Goal: Task Accomplishment & Management: Manage account settings

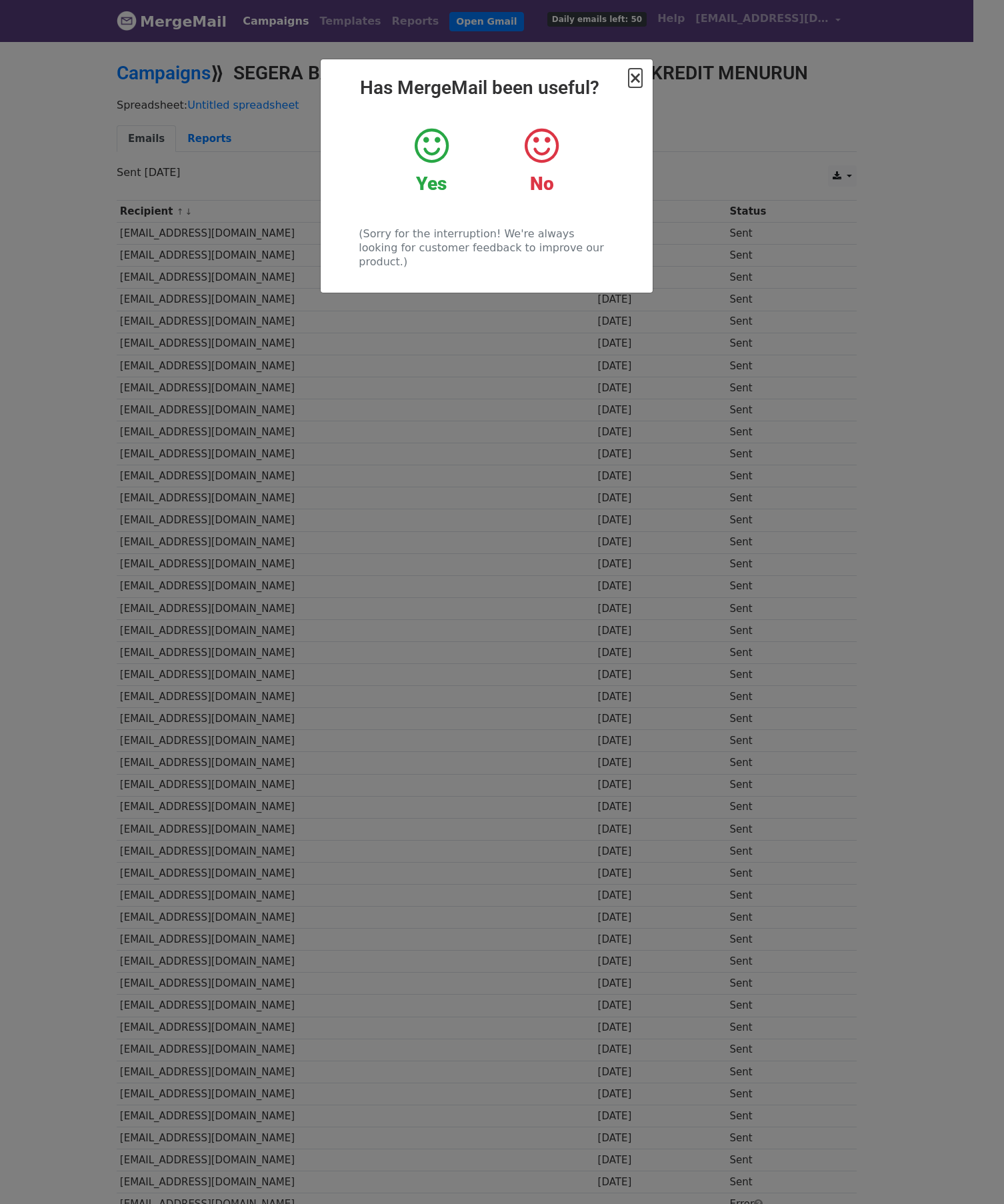
click at [634, 70] on span "×" at bounding box center [635, 78] width 13 height 18
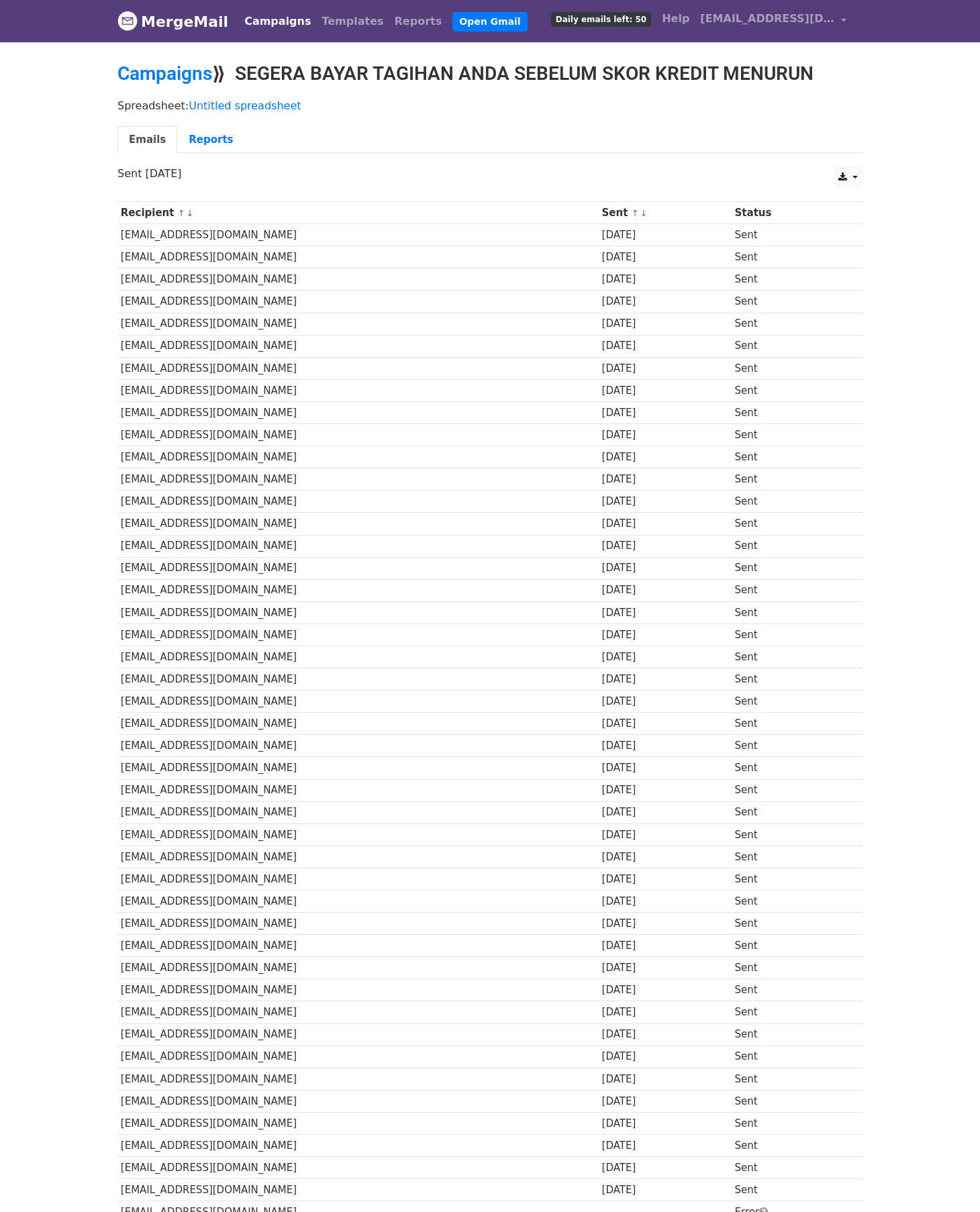
click at [273, 24] on link "Campaigns" at bounding box center [278, 21] width 78 height 27
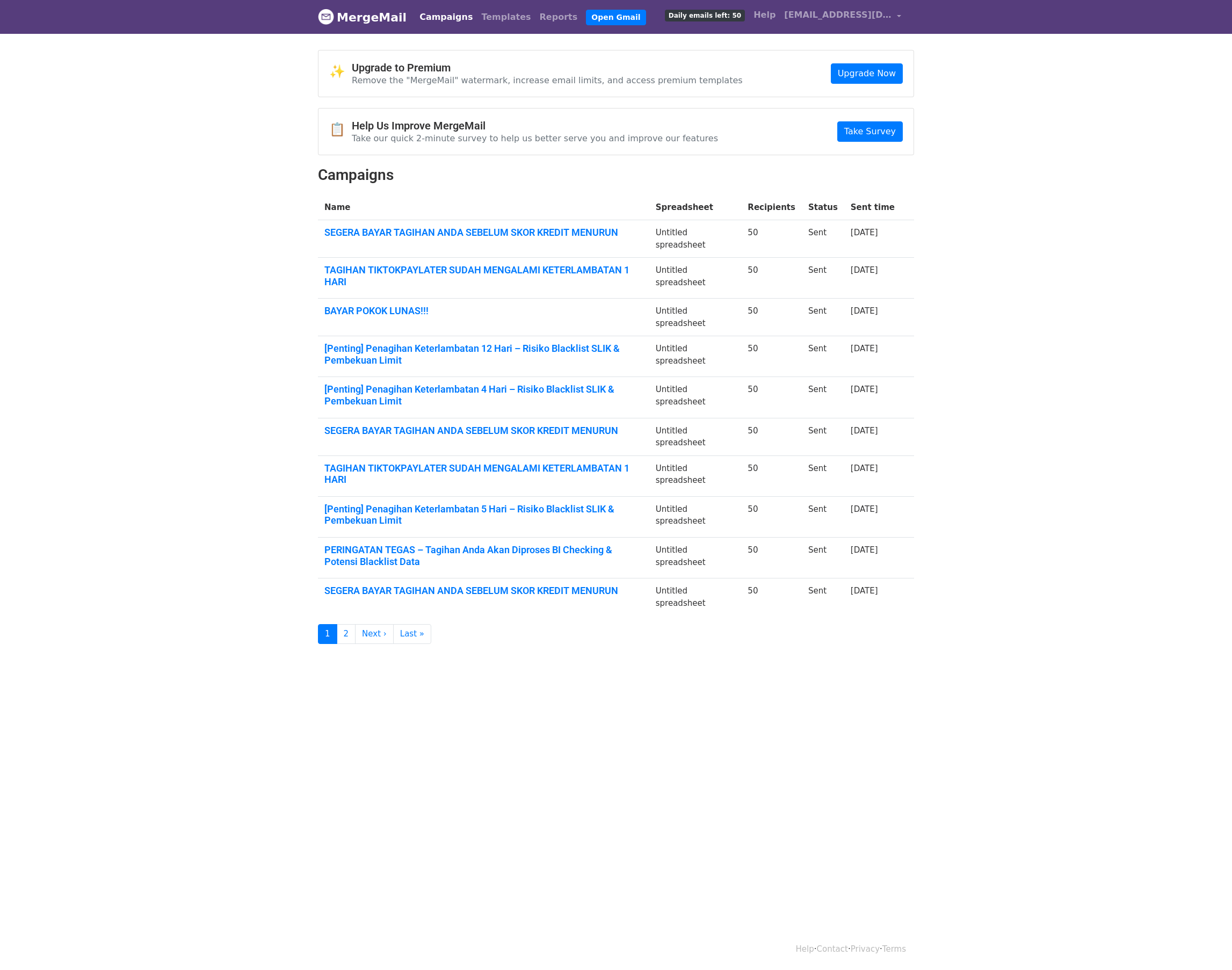
click at [434, 15] on link "Campaigns" at bounding box center [446, 17] width 62 height 21
click at [477, 7] on link "Templates" at bounding box center [506, 17] width 58 height 21
click at [499, 24] on link "Templates" at bounding box center [506, 17] width 58 height 21
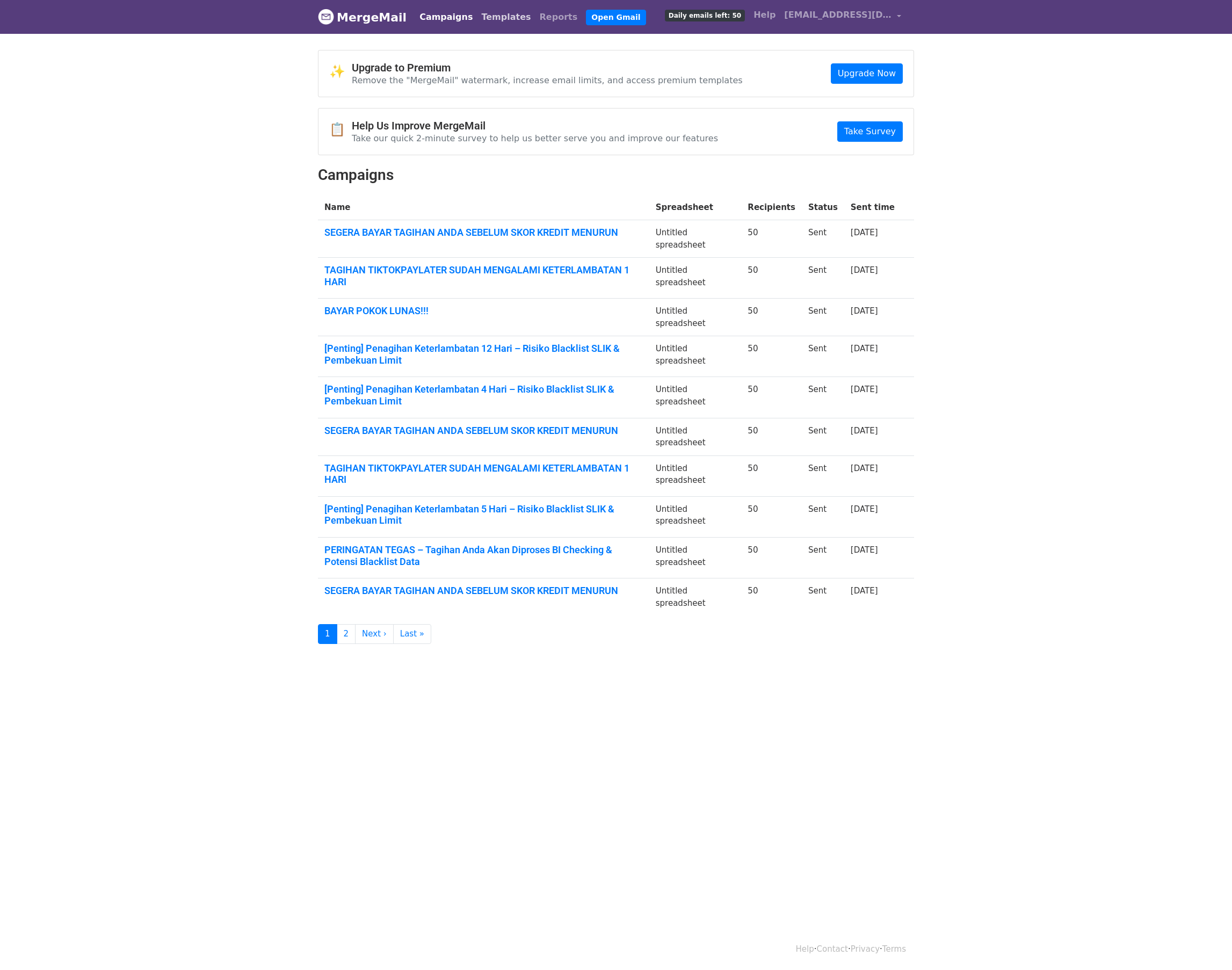
click at [505, 19] on link "Templates" at bounding box center [506, 17] width 58 height 21
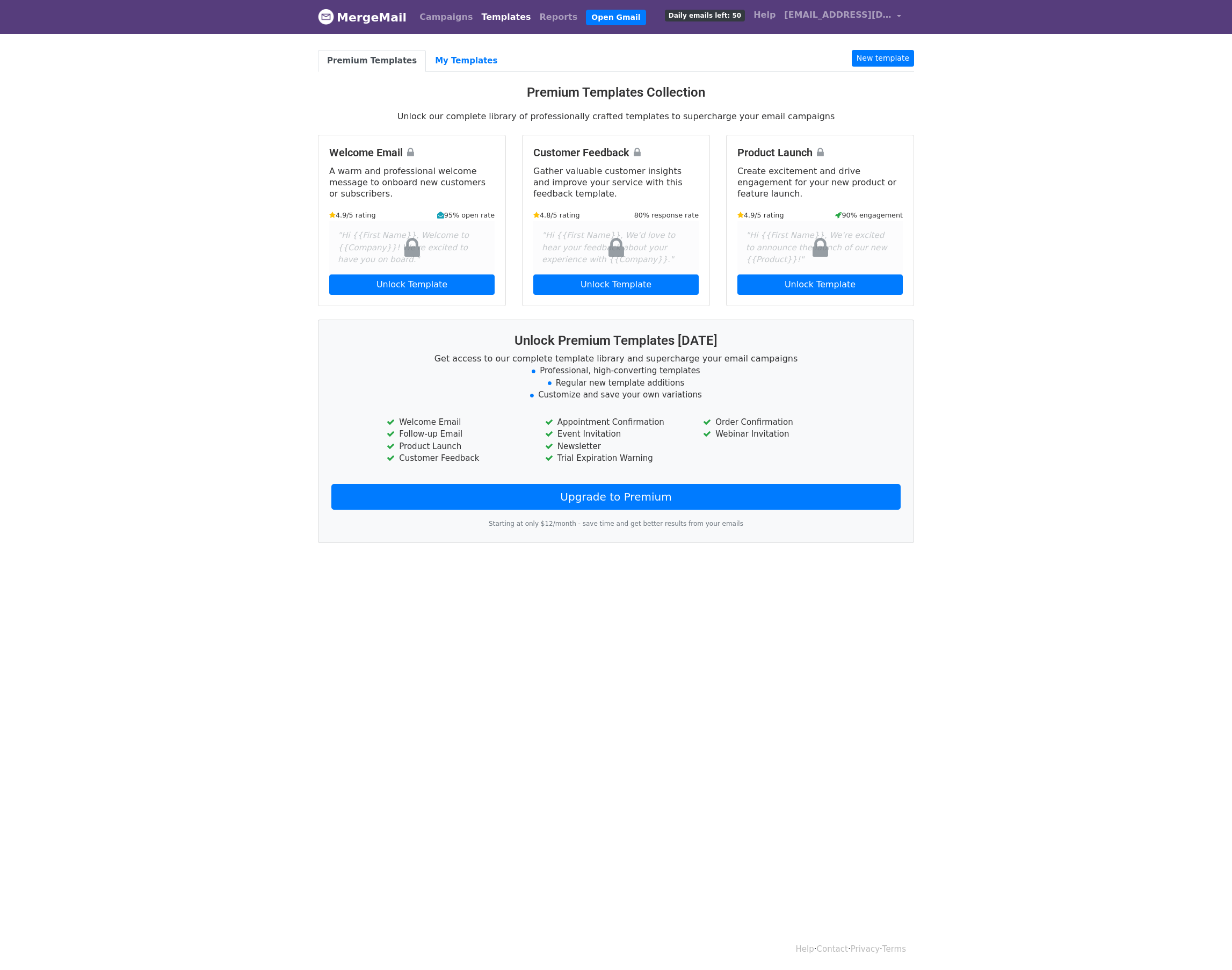
click at [402, 20] on nav "MergeMail Campaigns Templates Reports Open Gmail Daily emails left: 50 Help ato…" at bounding box center [616, 17] width 596 height 34
click at [425, 20] on link "Campaigns" at bounding box center [446, 17] width 62 height 21
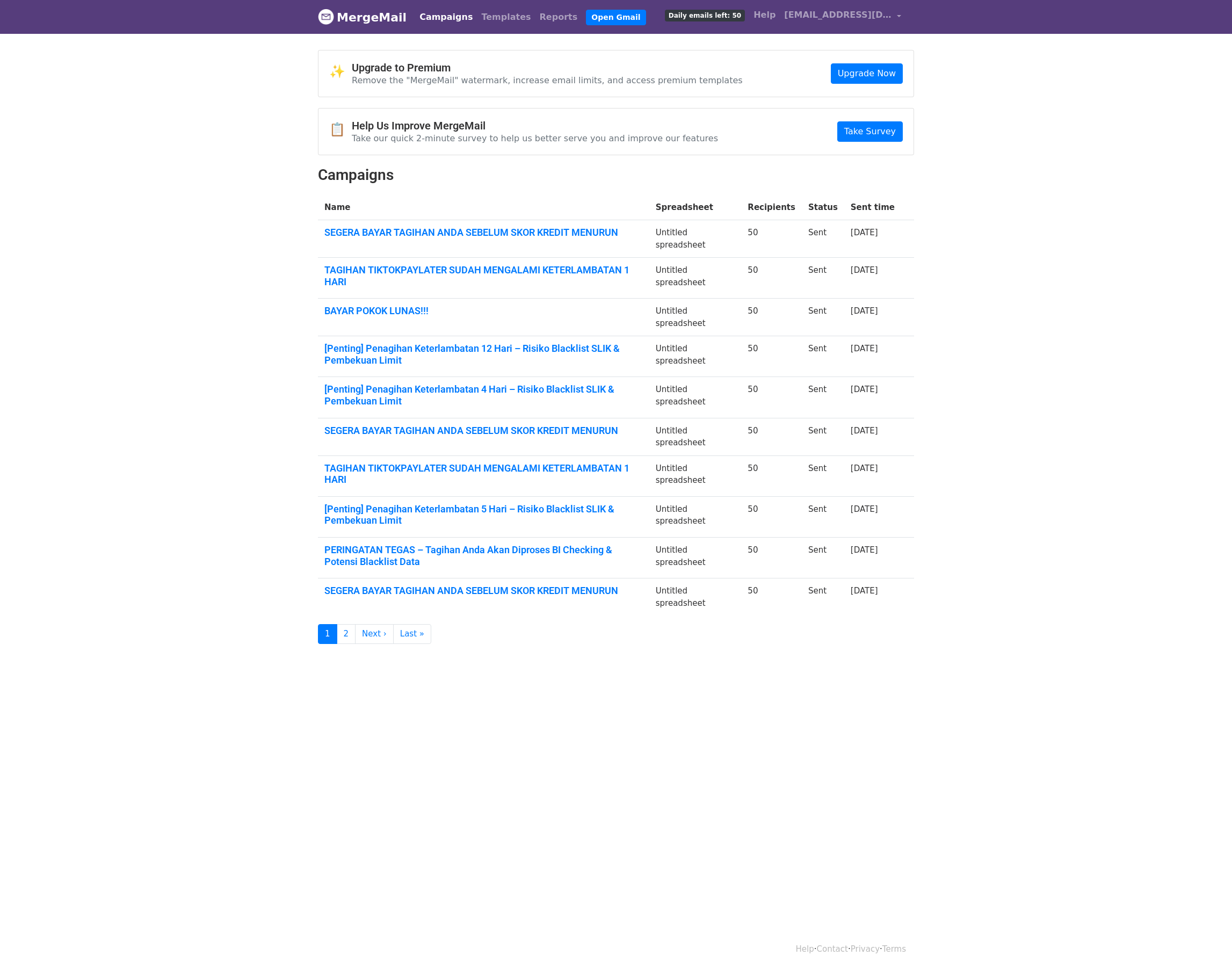
click at [466, 241] on td "SEGERA BAYAR TAGIHAN ANDA SEBELUM SKOR KREDIT MENURUN" at bounding box center [483, 239] width 331 height 38
click at [472, 238] on link "SEGERA BAYAR TAGIHAN ANDA SEBELUM SKOR KREDIT MENURUN" at bounding box center [483, 233] width 318 height 12
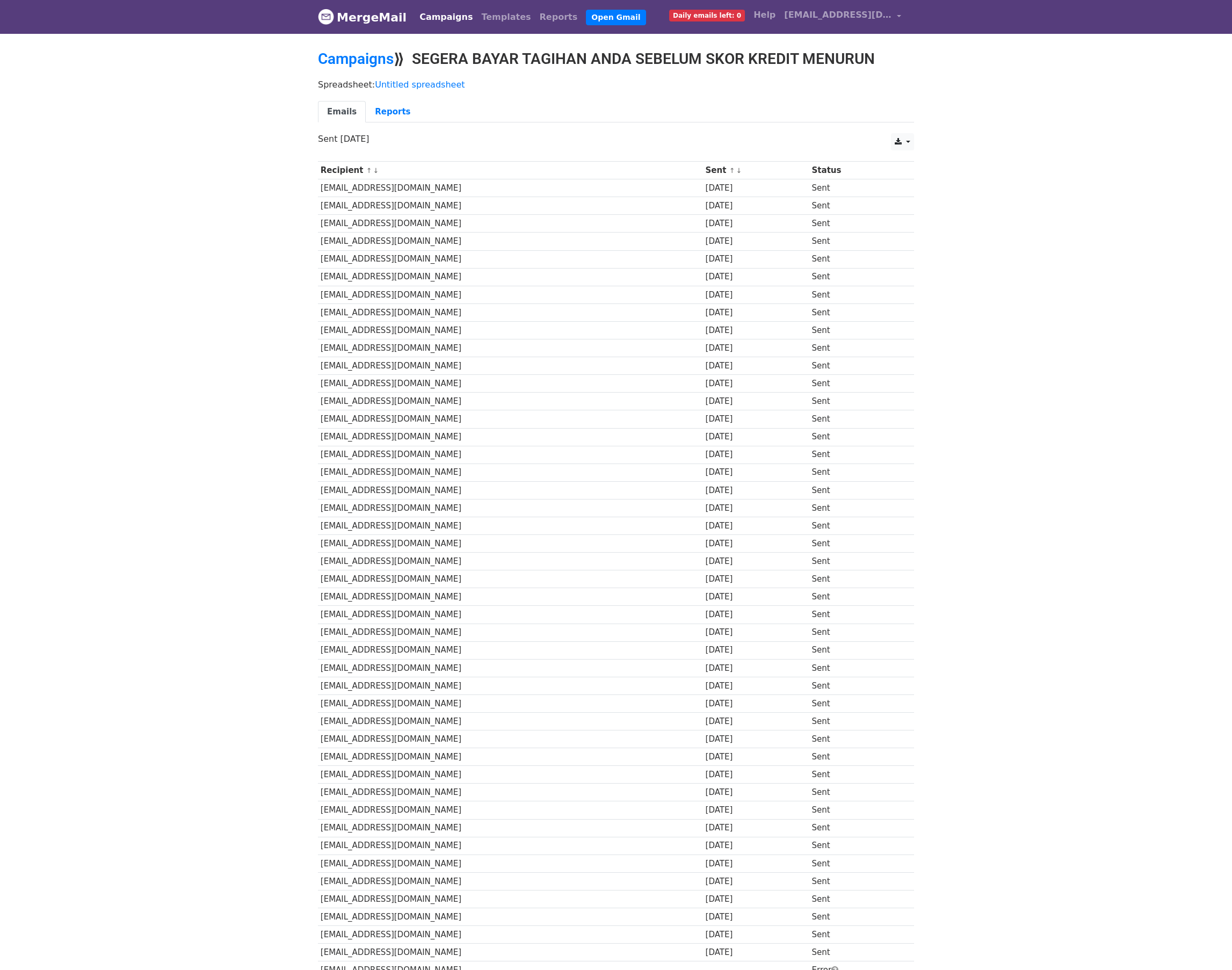
click at [456, 14] on link "Campaigns" at bounding box center [446, 17] width 62 height 21
click at [438, 22] on link "Campaigns" at bounding box center [446, 17] width 62 height 21
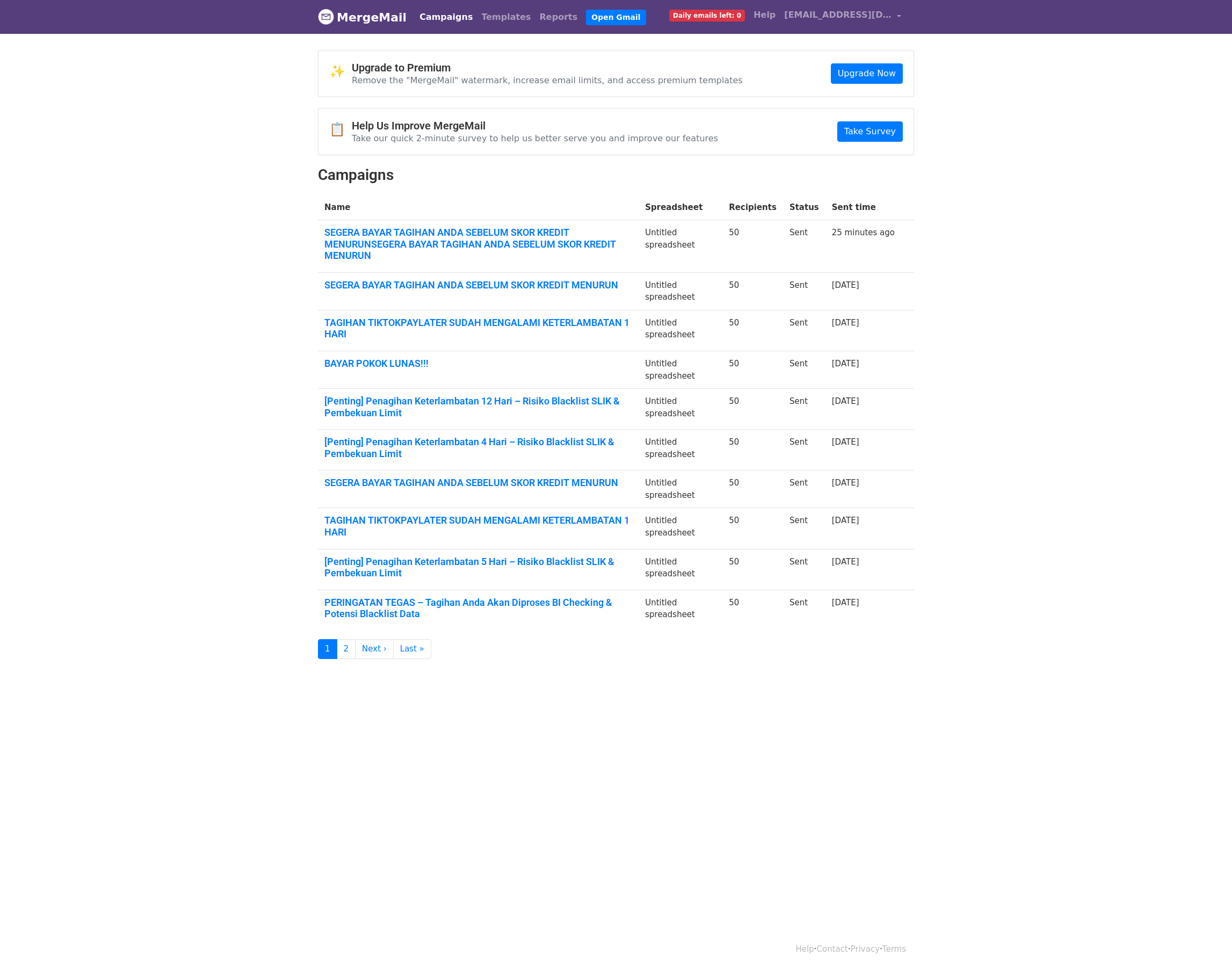
click at [444, 249] on link "SEGERA BAYAR TAGIHAN ANDA SEBELUM SKOR KREDIT MENURUNSEGERA BAYAR TAGIHAN ANDA …" at bounding box center [478, 244] width 308 height 35
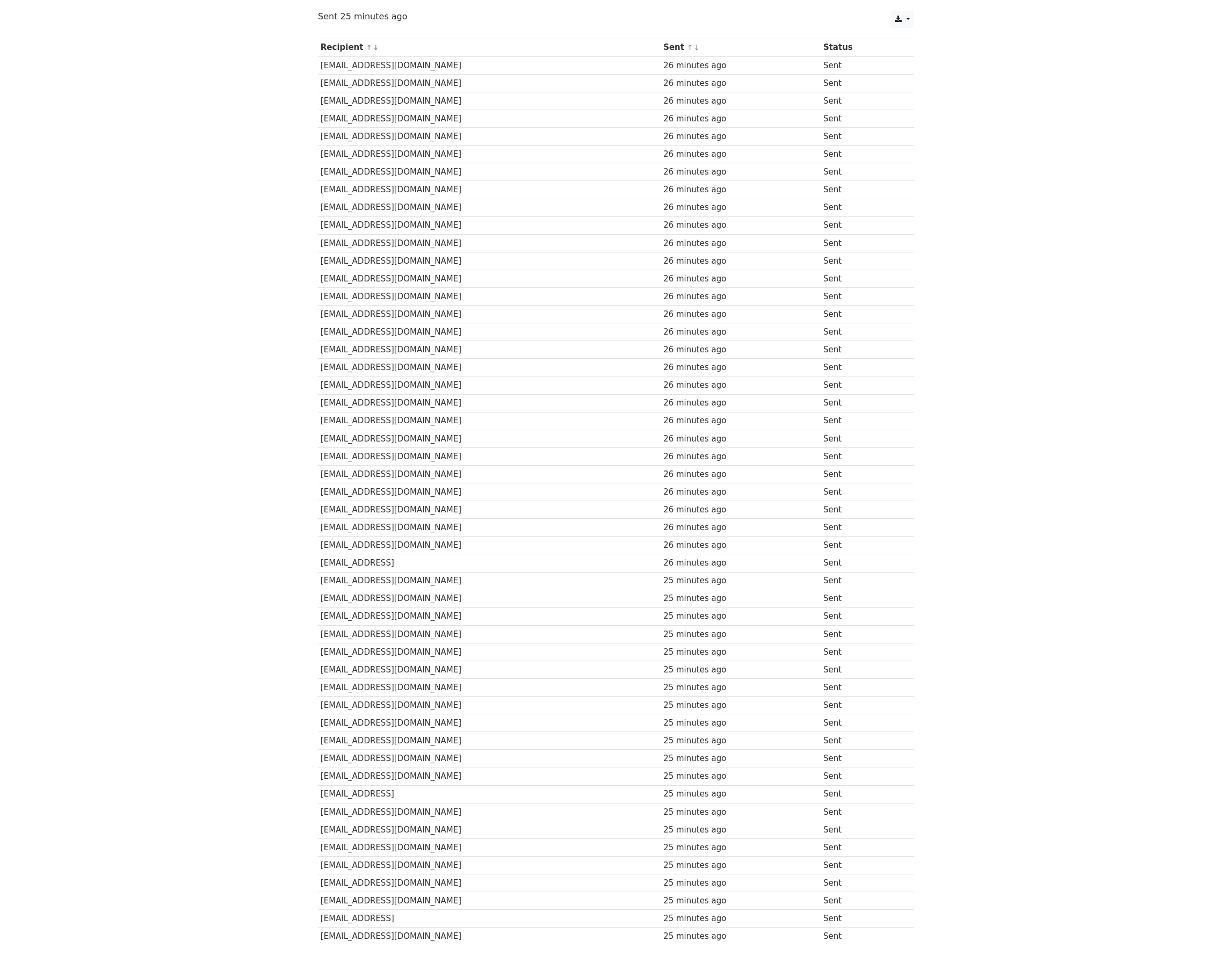
scroll to position [161, 0]
